Goal: Transaction & Acquisition: Register for event/course

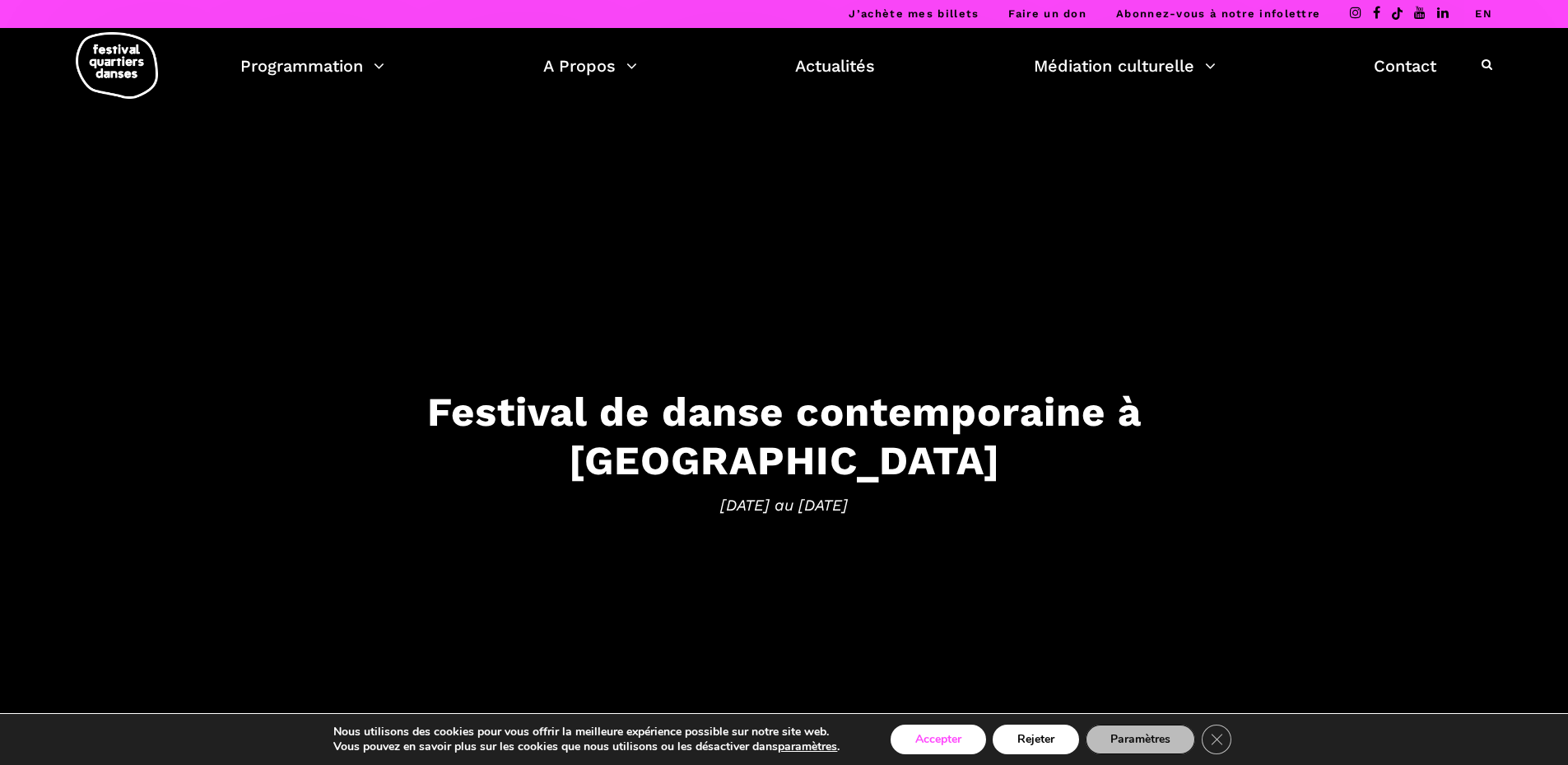
click at [943, 742] on button "Accepter" at bounding box center [938, 739] width 95 height 29
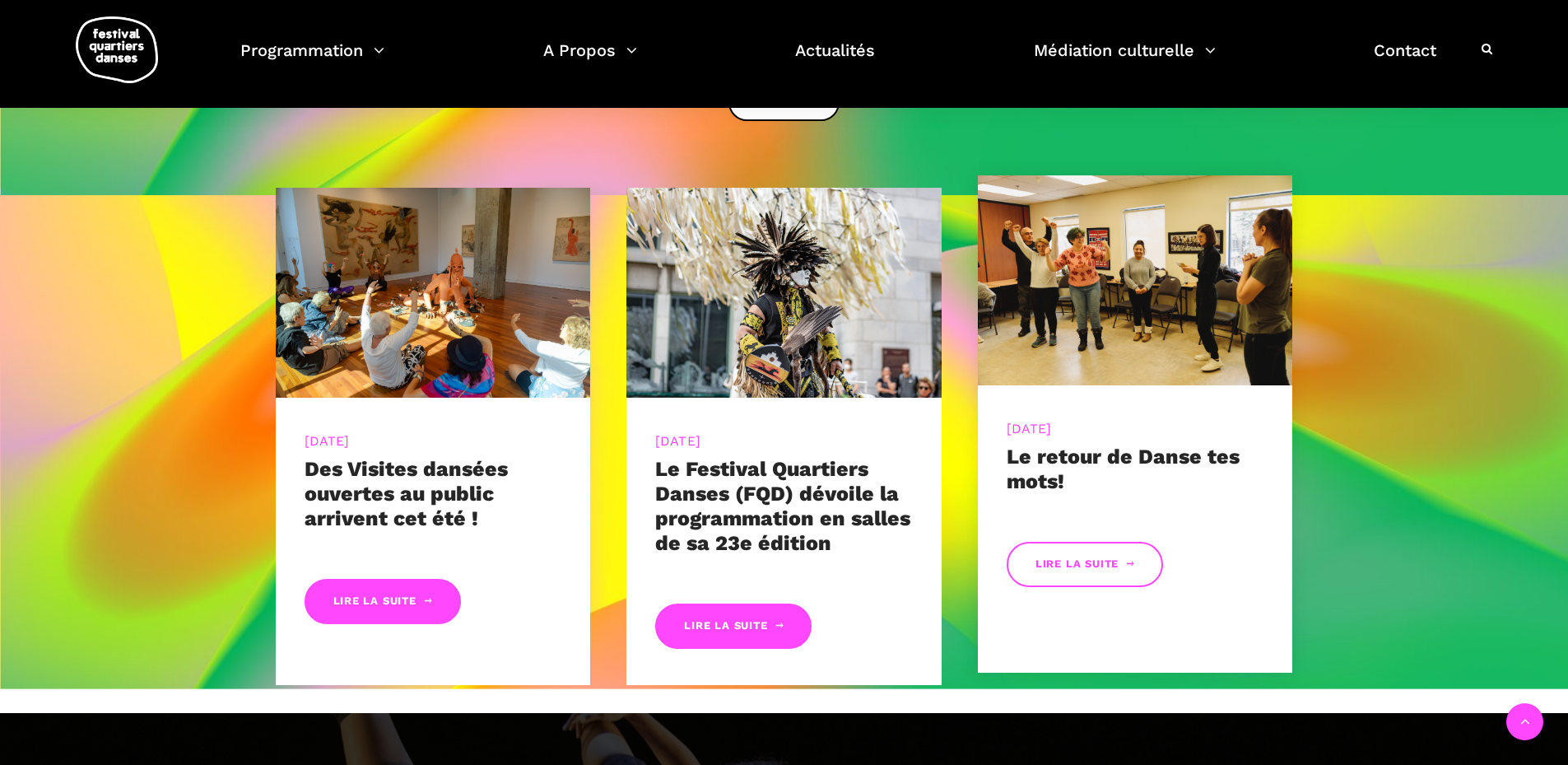
scroll to position [494, 0]
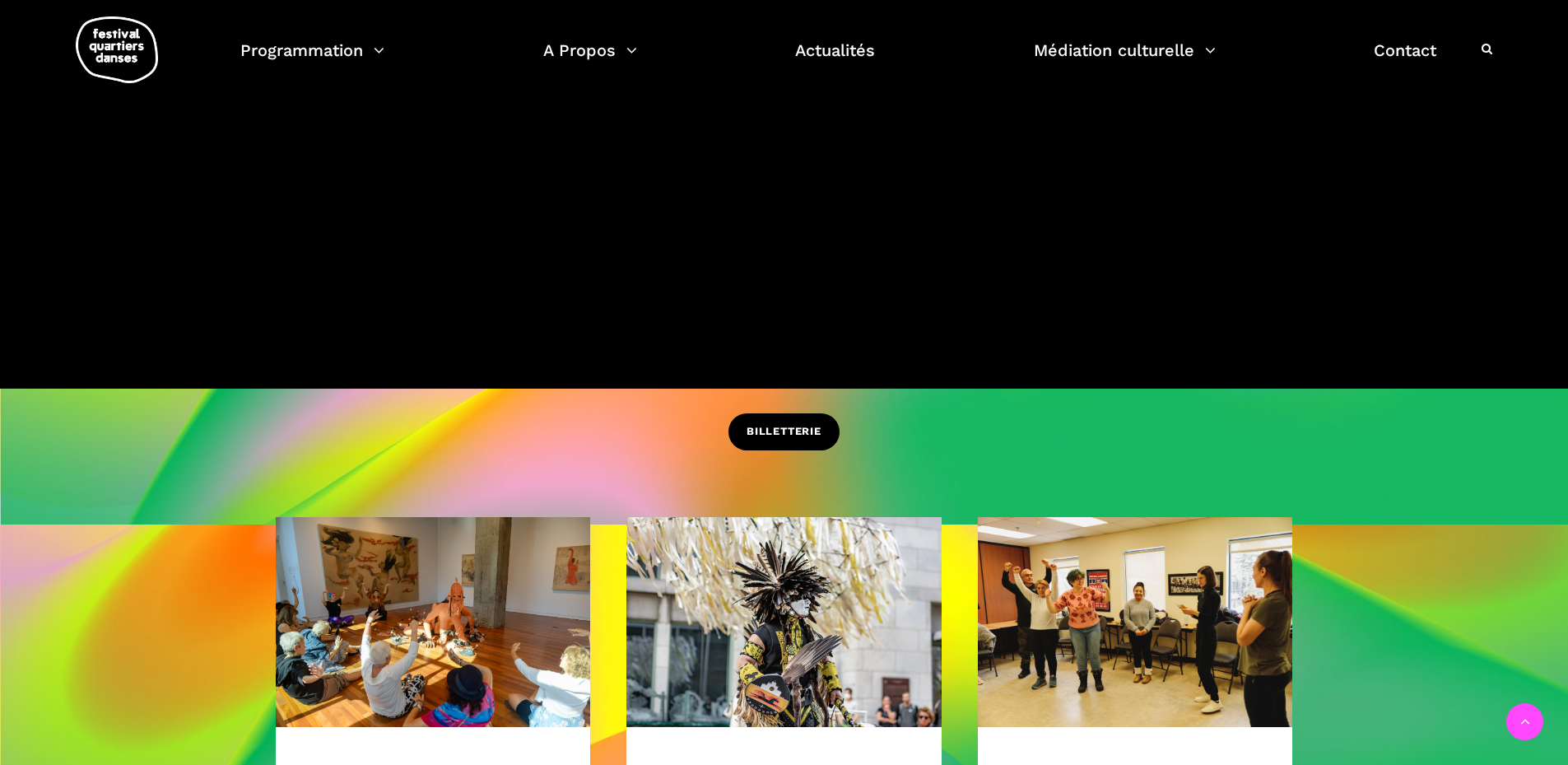
click at [776, 424] on span "BILLETTERIE" at bounding box center [784, 432] width 74 height 17
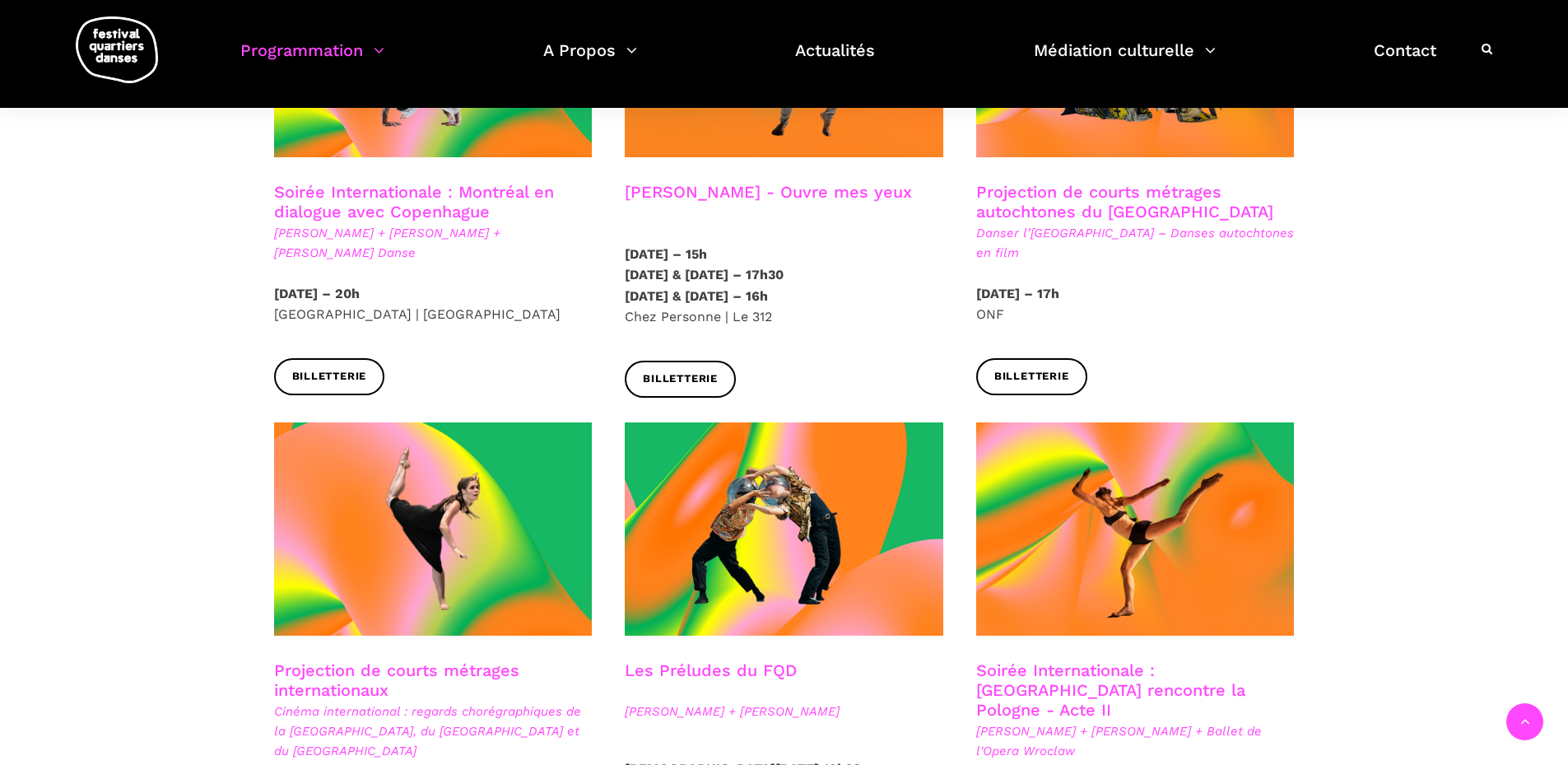
scroll to position [576, 0]
